Goal: Find specific page/section: Find specific page/section

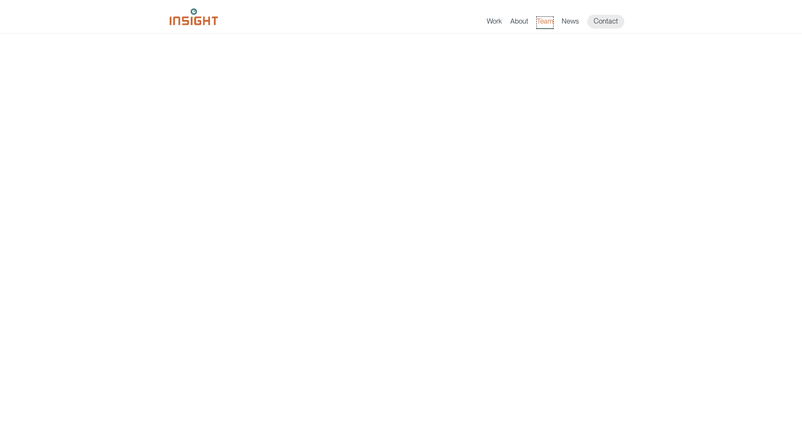
click at [547, 27] on link "Team" at bounding box center [544, 23] width 16 height 12
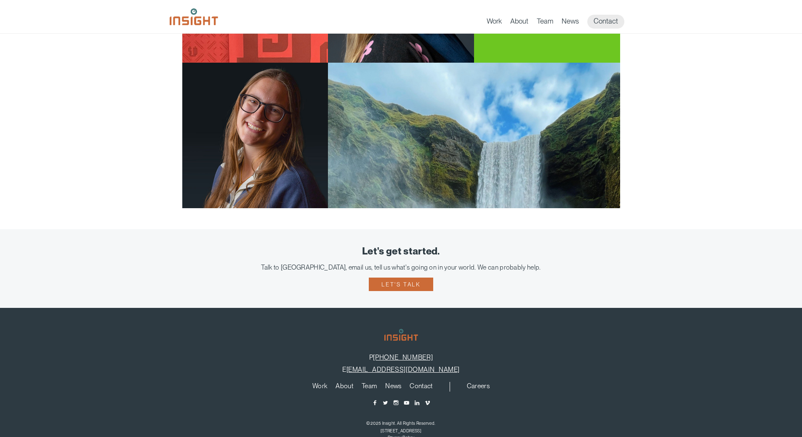
scroll to position [1582, 0]
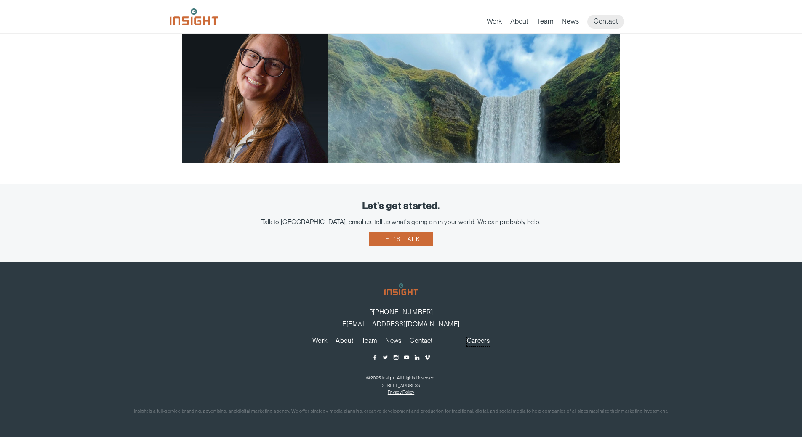
click at [479, 337] on link "Careers" at bounding box center [478, 341] width 23 height 9
